Goal: Task Accomplishment & Management: Manage account settings

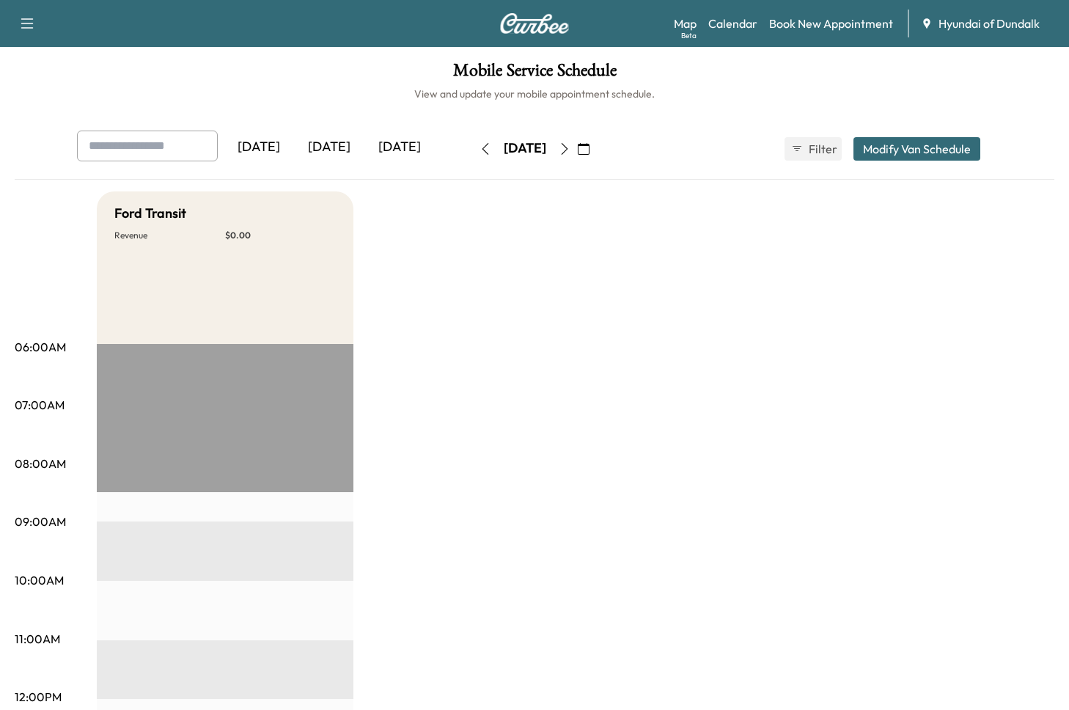
drag, startPoint x: 610, startPoint y: 100, endPoint x: 619, endPoint y: 100, distance: 9.5
click at [611, 100] on div "Mobile Service Schedule View and update your mobile appointment schedule. [DATE…" at bounding box center [534, 676] width 1069 height 1259
drag, startPoint x: 619, startPoint y: 100, endPoint x: 470, endPoint y: 88, distance: 150.1
click at [470, 88] on div "Mobile Service Schedule View and update your mobile appointment schedule. [DATE…" at bounding box center [534, 676] width 1069 height 1259
drag, startPoint x: 466, startPoint y: 98, endPoint x: 645, endPoint y: 127, distance: 181.3
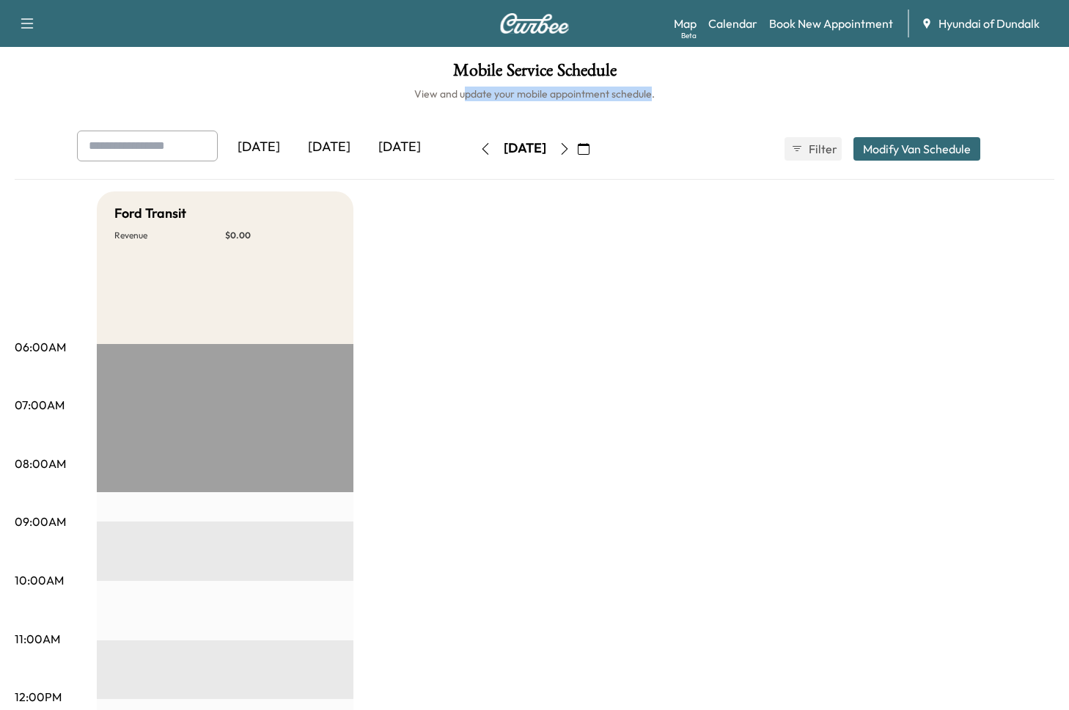
click at [652, 97] on h6 "View and update your mobile appointment schedule." at bounding box center [535, 94] width 1040 height 15
click at [644, 108] on div "Mobile Service Schedule View and update your mobile appointment schedule. [DATE…" at bounding box center [534, 676] width 1069 height 1259
drag, startPoint x: 635, startPoint y: 90, endPoint x: 323, endPoint y: 94, distance: 312.3
click at [323, 94] on h6 "View and update your mobile appointment schedule." at bounding box center [535, 94] width 1040 height 15
drag, startPoint x: 558, startPoint y: 120, endPoint x: 512, endPoint y: 94, distance: 52.6
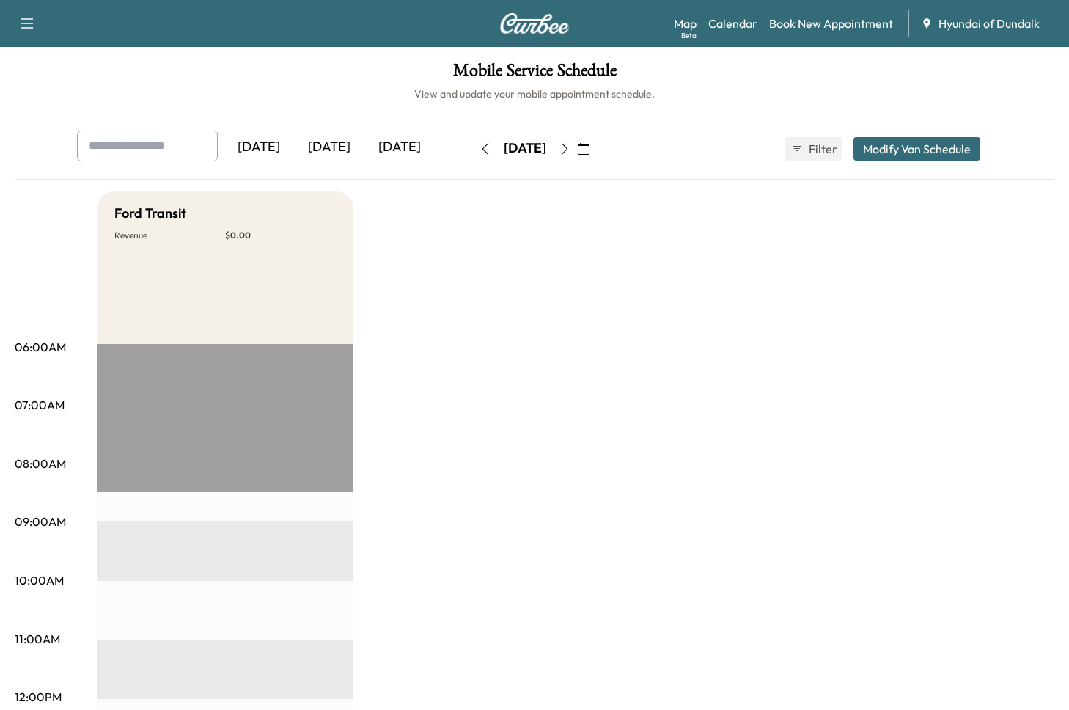
click at [560, 119] on div "Mobile Service Schedule View and update your mobile appointment schedule. [DATE…" at bounding box center [534, 676] width 1069 height 1259
drag, startPoint x: 466, startPoint y: 145, endPoint x: 584, endPoint y: 153, distance: 119.0
click at [546, 153] on div "[DATE]" at bounding box center [525, 148] width 43 height 18
click at [577, 151] on div "[DATE]" at bounding box center [525, 148] width 104 height 23
drag, startPoint x: 589, startPoint y: 150, endPoint x: 453, endPoint y: 147, distance: 136.4
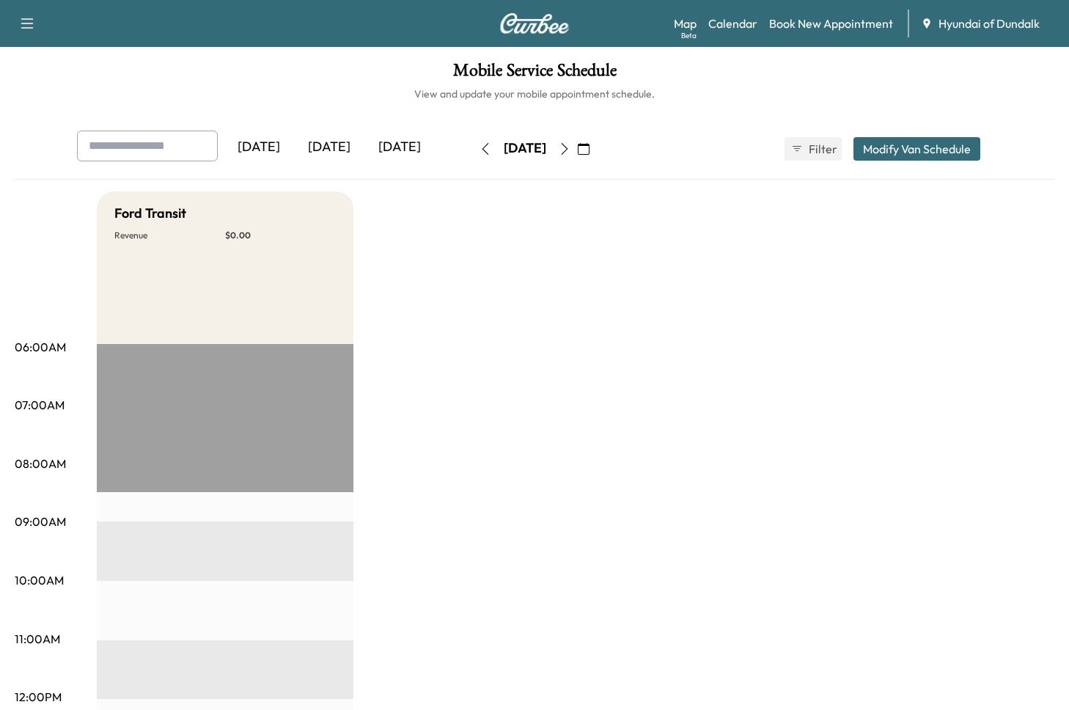
click at [473, 147] on div "[DATE]" at bounding box center [525, 148] width 104 height 23
